Goal: Subscribe to service/newsletter

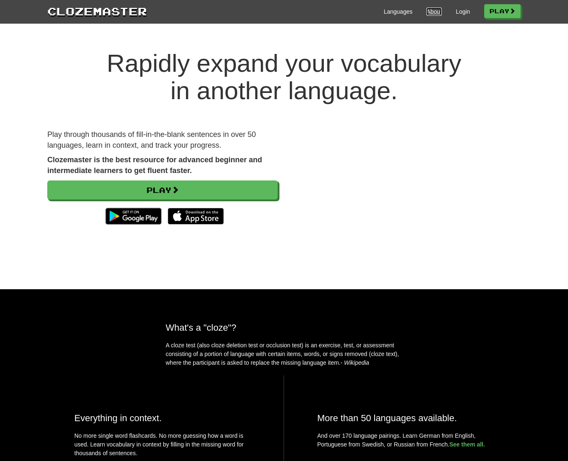
click at [436, 12] on link "About" at bounding box center [434, 11] width 15 height 8
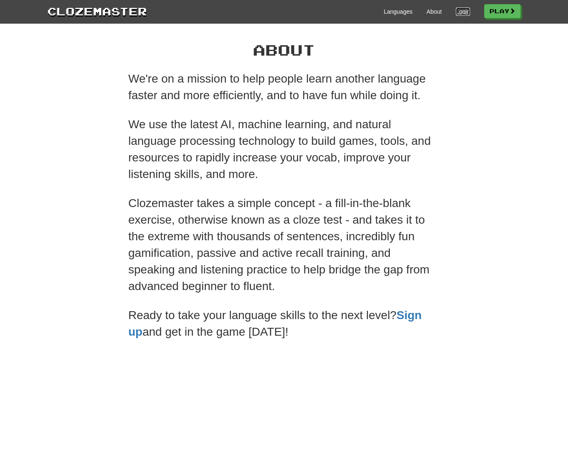
click at [459, 10] on link "Login" at bounding box center [463, 11] width 14 height 8
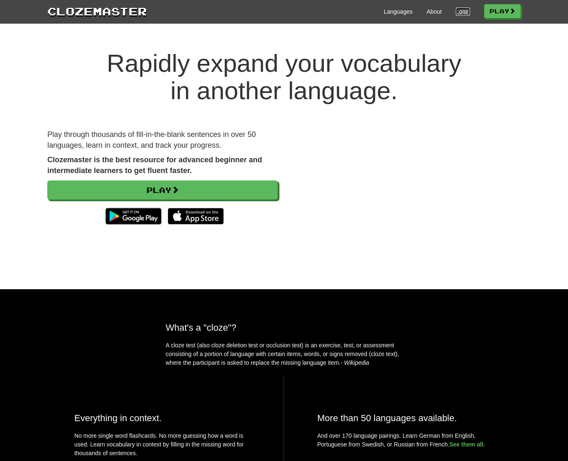
click at [460, 14] on link "Login" at bounding box center [463, 11] width 14 height 8
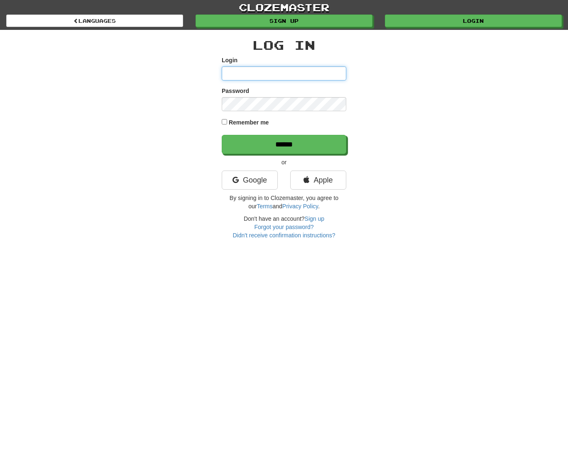
type input "**********"
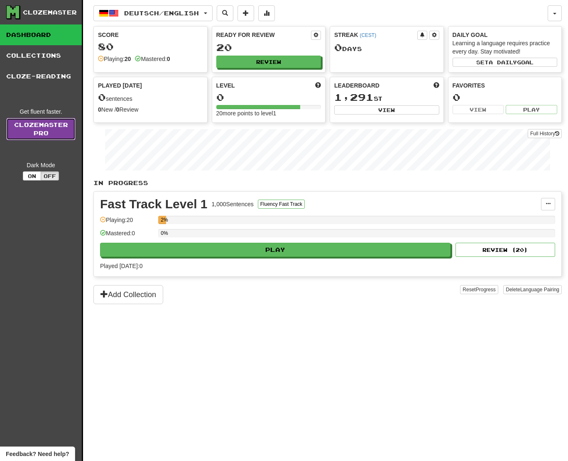
click at [42, 126] on link "Clozemaster Pro" at bounding box center [40, 129] width 69 height 22
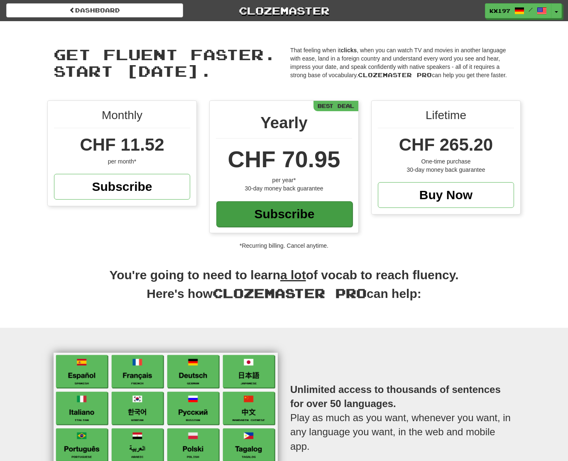
click at [272, 213] on div "Subscribe" at bounding box center [284, 214] width 136 height 26
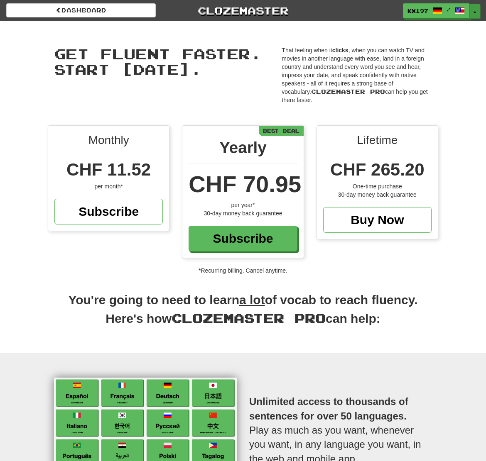
click at [473, 8] on button "Toggle Dropdown" at bounding box center [474, 11] width 11 height 15
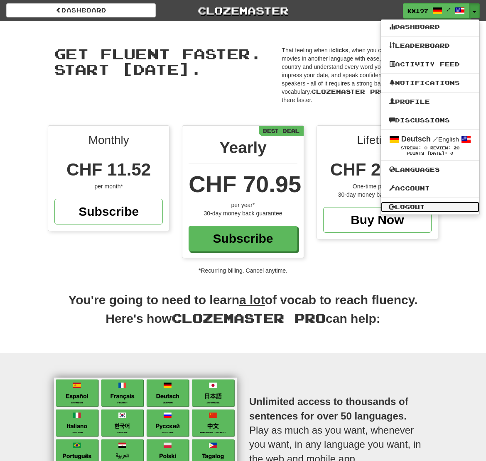
click at [416, 208] on link "Logout" at bounding box center [430, 207] width 98 height 11
